Goal: Transaction & Acquisition: Book appointment/travel/reservation

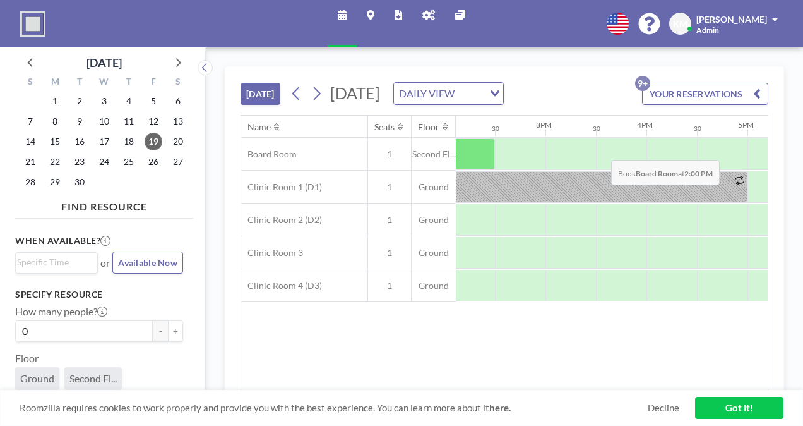
scroll to position [0, 1427]
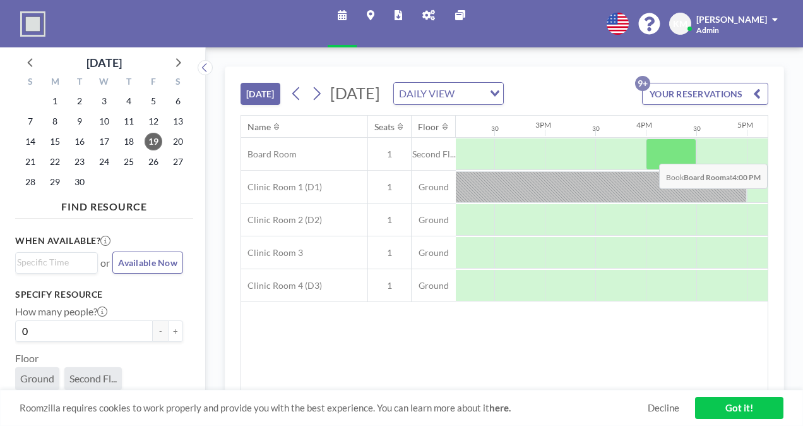
click at [673, 170] on div at bounding box center [671, 154] width 51 height 32
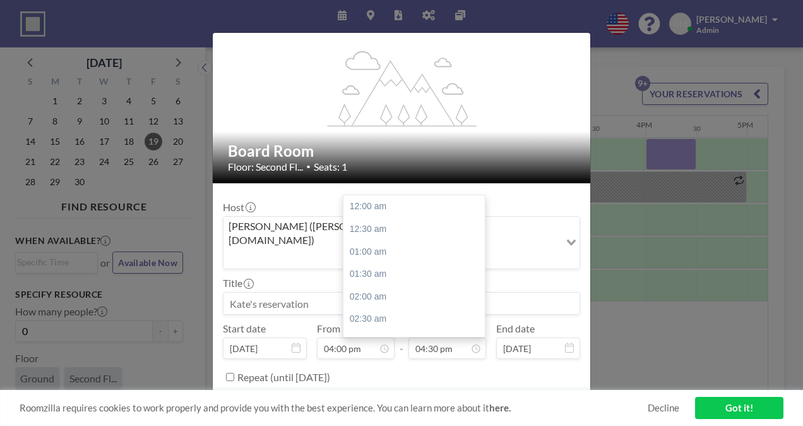
scroll to position [742, 0]
click at [424, 218] on div "05:00 pm" at bounding box center [418, 229] width 148 height 23
type input "05:00 pm"
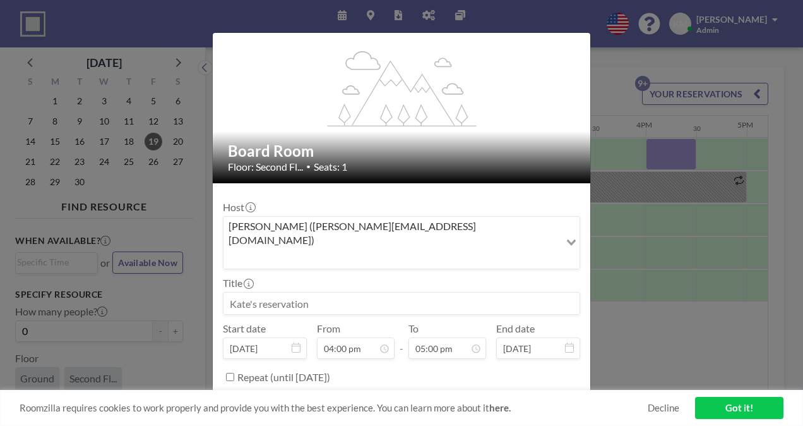
click at [539, 397] on button "BOOK NOW" at bounding box center [549, 408] width 64 height 22
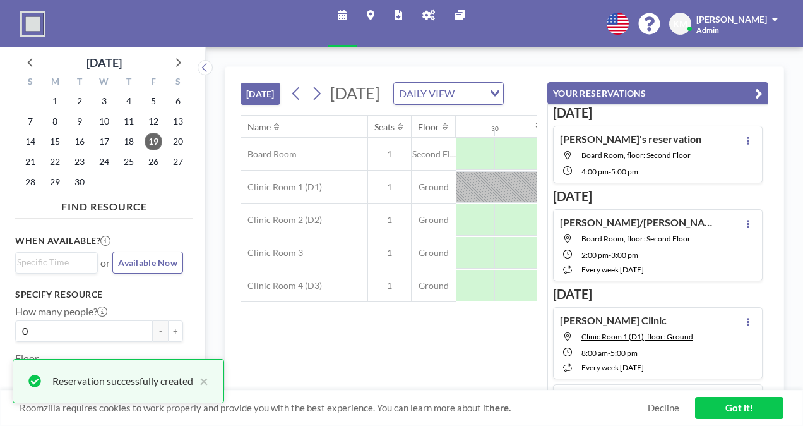
click at [657, 413] on link "Decline" at bounding box center [664, 408] width 32 height 12
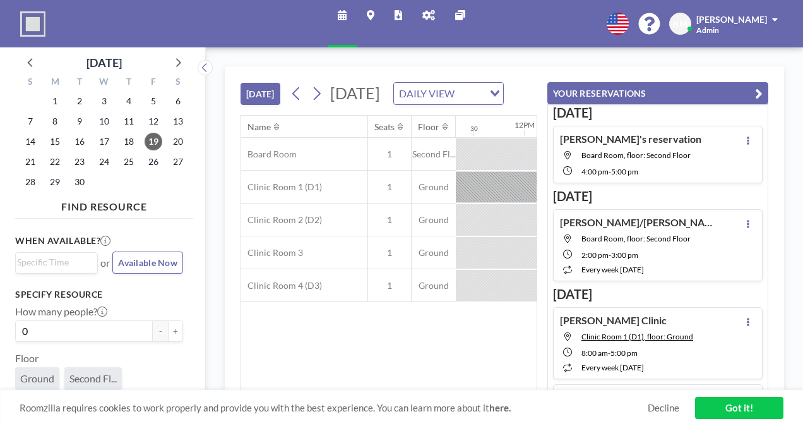
scroll to position [0, 1213]
click at [743, 405] on link "Got it!" at bounding box center [739, 408] width 88 height 22
